Goal: Information Seeking & Learning: Compare options

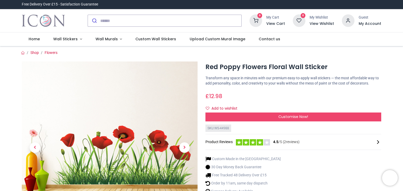
scroll to position [52, 0]
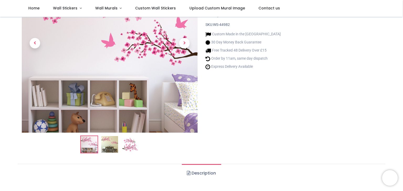
scroll to position [79, 0]
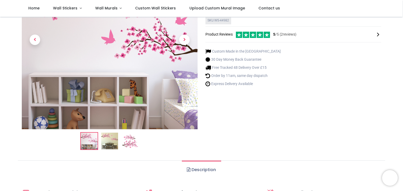
click at [127, 141] on img at bounding box center [130, 141] width 17 height 17
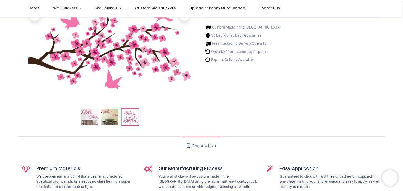
scroll to position [105, 0]
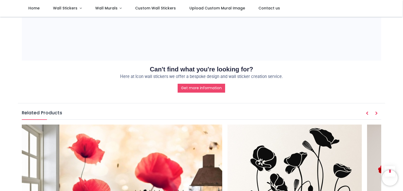
scroll to position [555, 0]
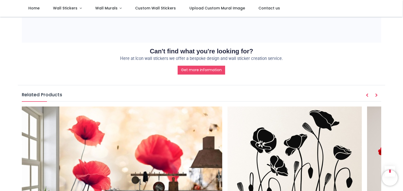
scroll to position [603, 0]
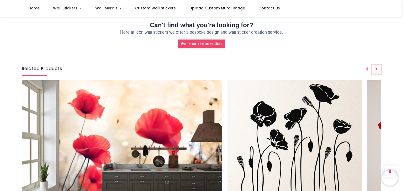
click at [377, 65] on button "Next" at bounding box center [375, 69] width 9 height 9
click at [376, 67] on icon "Next" at bounding box center [376, 69] width 3 height 4
click at [374, 65] on button "Next" at bounding box center [375, 69] width 9 height 9
click at [376, 67] on icon "Next" at bounding box center [376, 69] width 3 height 4
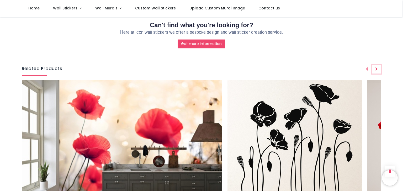
click at [376, 67] on icon "Next" at bounding box center [376, 69] width 3 height 4
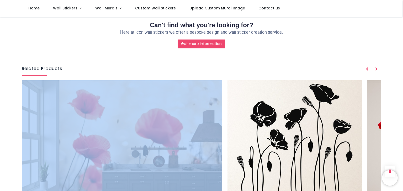
drag, startPoint x: 29, startPoint y: 70, endPoint x: 89, endPoint y: 71, distance: 60.0
click at [89, 71] on section "Related Products Red Poppy Flowers Floral Wallpaper £ 18.00 / m² Poppy Flowers …" at bounding box center [201, 147] width 359 height 163
click at [90, 71] on section "Related Products Red Poppy Flowers Floral Wallpaper £ 18.00 / m² Poppy Flowers …" at bounding box center [201, 147] width 359 height 163
click at [123, 71] on section "Related Products Red Poppy Flowers Floral Wallpaper £ 18.00 / m² Poppy Flowers …" at bounding box center [201, 147] width 359 height 163
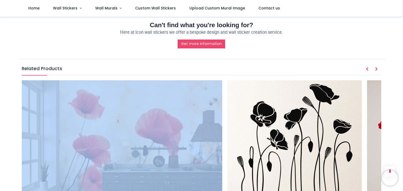
click at [123, 71] on section "Related Products Red Poppy Flowers Floral Wallpaper £ 18.00 / m² Poppy Flowers …" at bounding box center [201, 147] width 359 height 163
click at [130, 74] on section "Related Products Red Poppy Flowers Floral Wallpaper £ 18.00 / m² Poppy Flowers …" at bounding box center [201, 147] width 359 height 163
